Goal: Transaction & Acquisition: Book appointment/travel/reservation

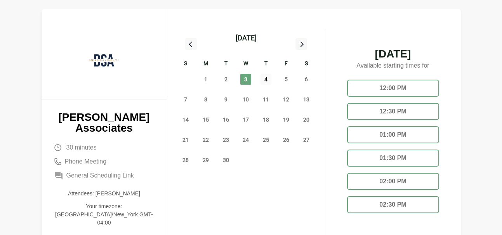
click at [265, 78] on span "4" at bounding box center [266, 79] width 11 height 11
click at [286, 75] on span "5" at bounding box center [286, 79] width 11 height 11
click at [385, 82] on div "10:00 AM" at bounding box center [393, 88] width 92 height 17
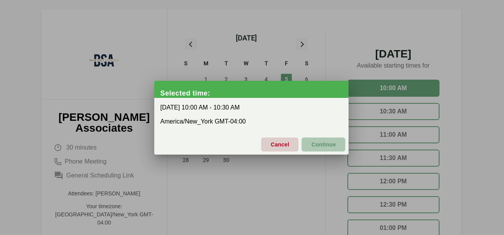
click at [323, 145] on span "Continue" at bounding box center [323, 144] width 25 height 16
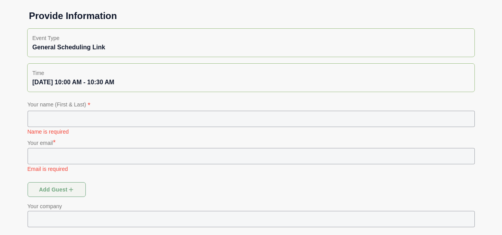
scroll to position [69, 0]
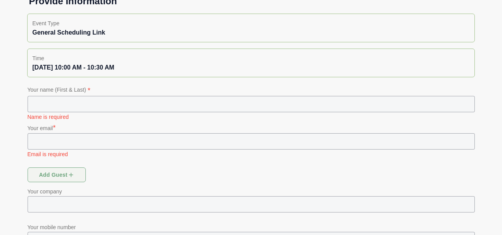
click at [185, 101] on input "text" at bounding box center [251, 104] width 447 height 16
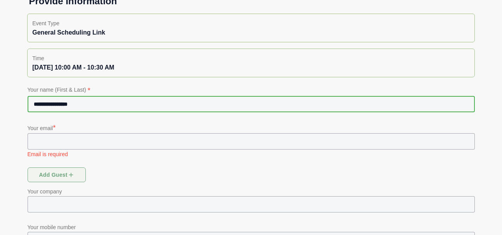
type input "**********"
click at [50, 137] on input "text" at bounding box center [251, 141] width 447 height 16
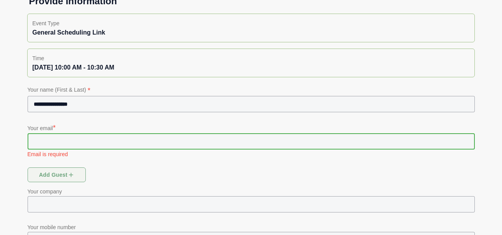
type input "**********"
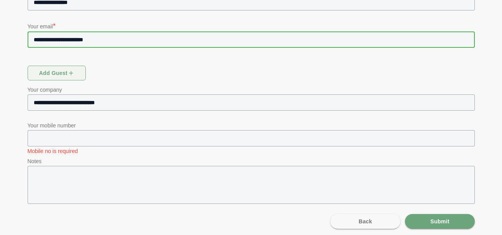
scroll to position [174, 0]
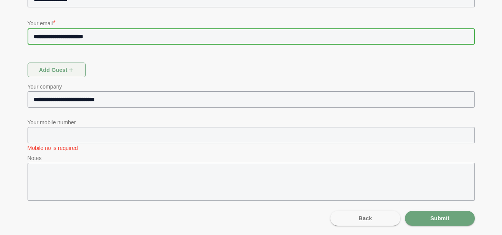
click at [89, 138] on input "text" at bounding box center [258, 135] width 434 height 16
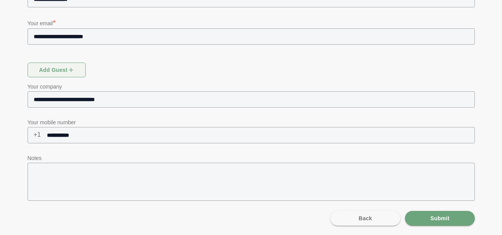
click at [23, 164] on div "Notes" at bounding box center [251, 181] width 457 height 65
click at [59, 134] on input "**********" at bounding box center [258, 135] width 434 height 16
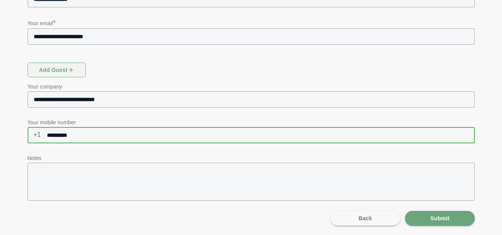
type input "**********"
click at [58, 158] on p "Notes" at bounding box center [251, 157] width 447 height 9
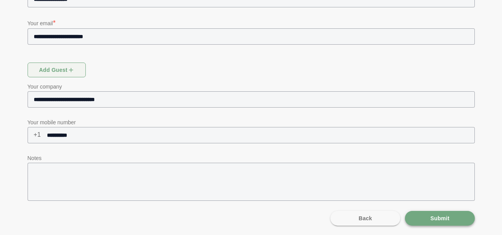
click at [431, 225] on span "Submit" at bounding box center [439, 218] width 19 height 15
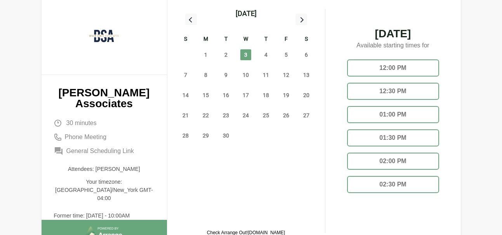
scroll to position [12, 0]
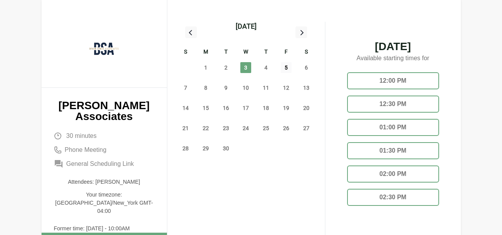
click at [286, 64] on span "5" at bounding box center [286, 67] width 11 height 11
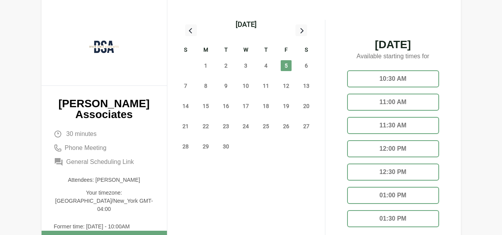
scroll to position [15, 0]
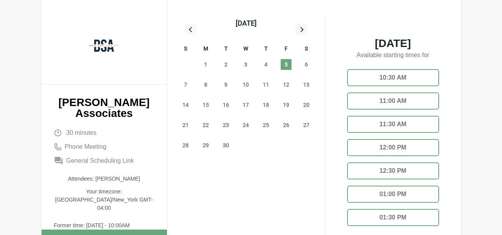
click at [396, 74] on div "10:30 AM" at bounding box center [393, 77] width 92 height 17
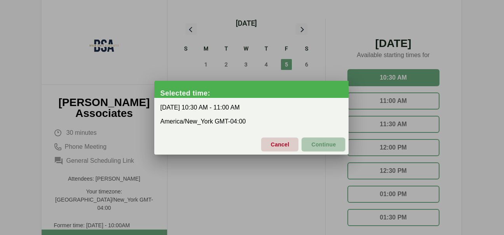
click at [313, 143] on span "Continue" at bounding box center [323, 144] width 25 height 16
